Goal: Task Accomplishment & Management: Use online tool/utility

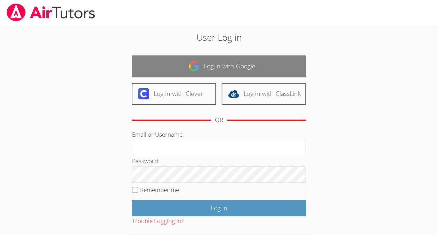
click at [216, 59] on link "Log in with Google" at bounding box center [219, 66] width 174 height 22
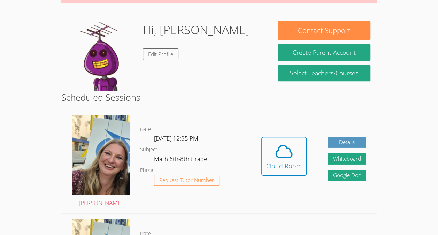
scroll to position [93, 0]
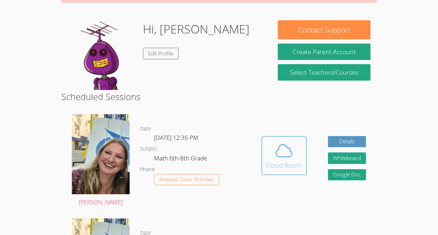
click at [272, 161] on div "Cloud Room" at bounding box center [284, 165] width 36 height 10
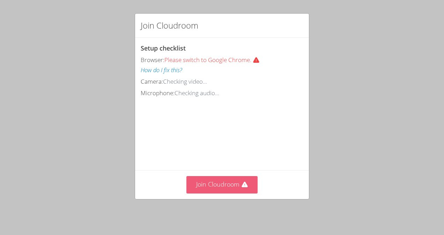
click at [236, 184] on button "Join Cloudroom" at bounding box center [221, 184] width 71 height 17
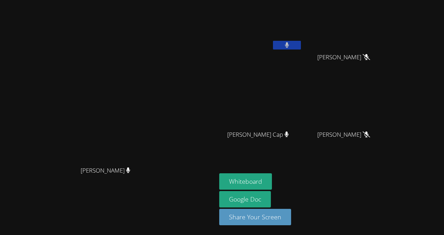
click at [289, 43] on icon at bounding box center [287, 45] width 4 height 6
click at [272, 176] on button "Whiteboard" at bounding box center [245, 181] width 53 height 16
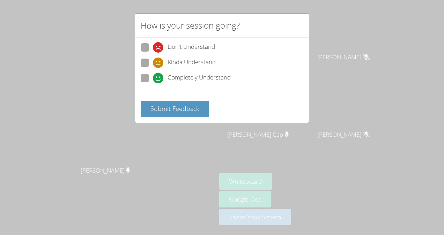
click at [170, 77] on span "Completely Understand" at bounding box center [198, 78] width 63 height 10
click at [159, 77] on input "Completely Understand" at bounding box center [156, 77] width 6 height 6
radio input "true"
click at [180, 105] on span "Submit Feedback" at bounding box center [174, 108] width 49 height 8
